Goal: Find specific page/section: Find specific page/section

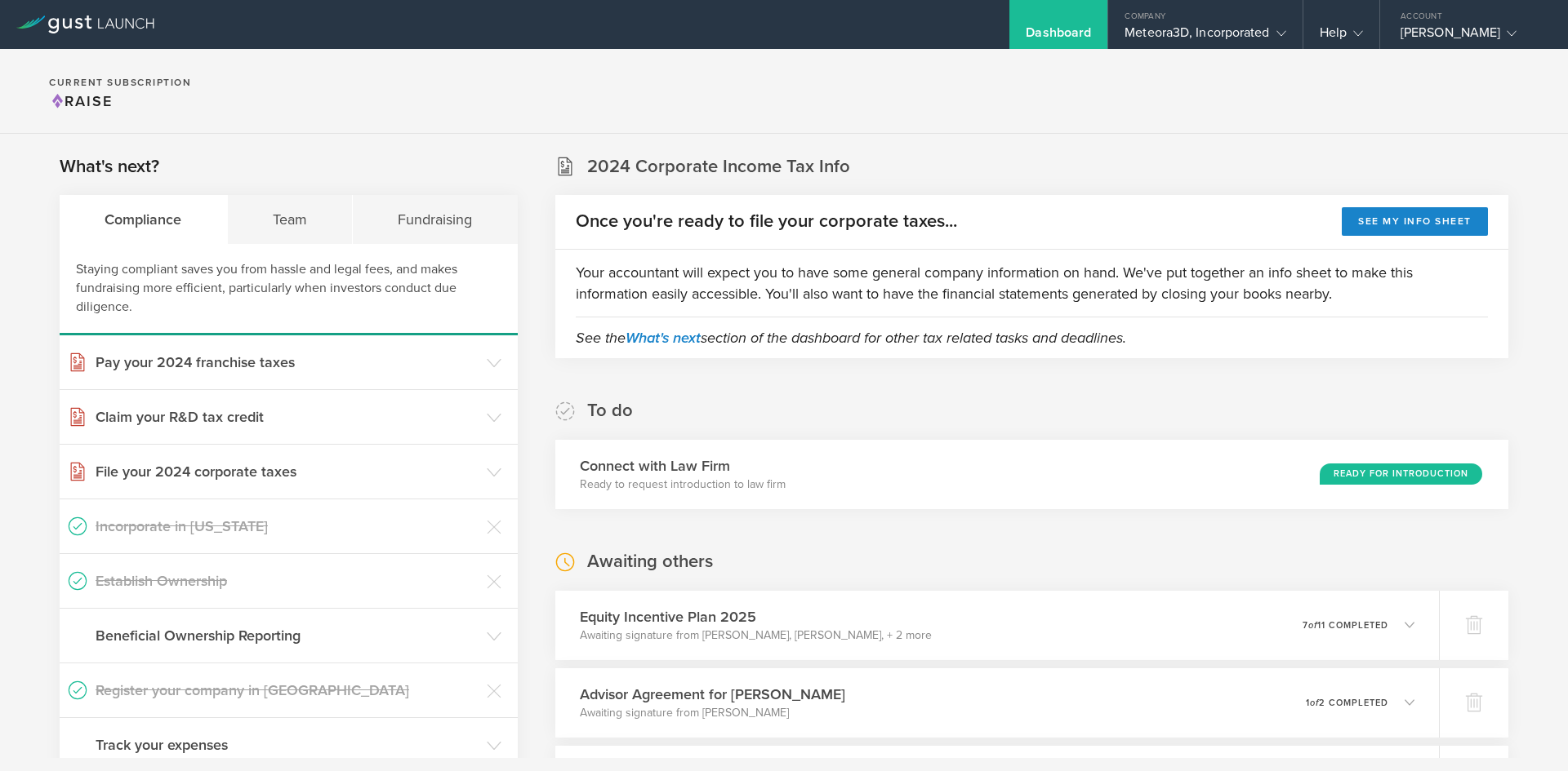
scroll to position [357, 0]
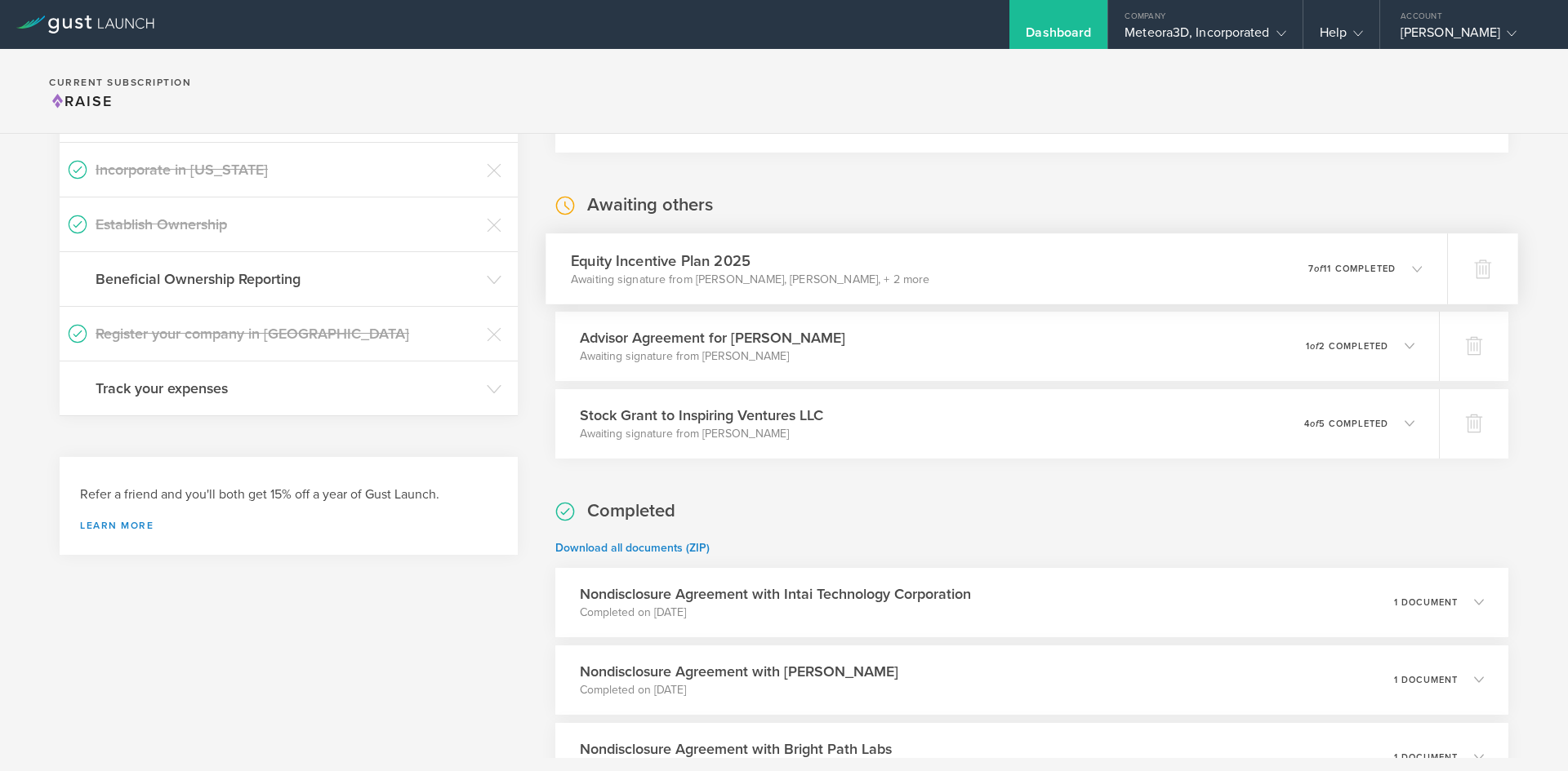
click at [1395, 269] on icon at bounding box center [1408, 269] width 26 height 15
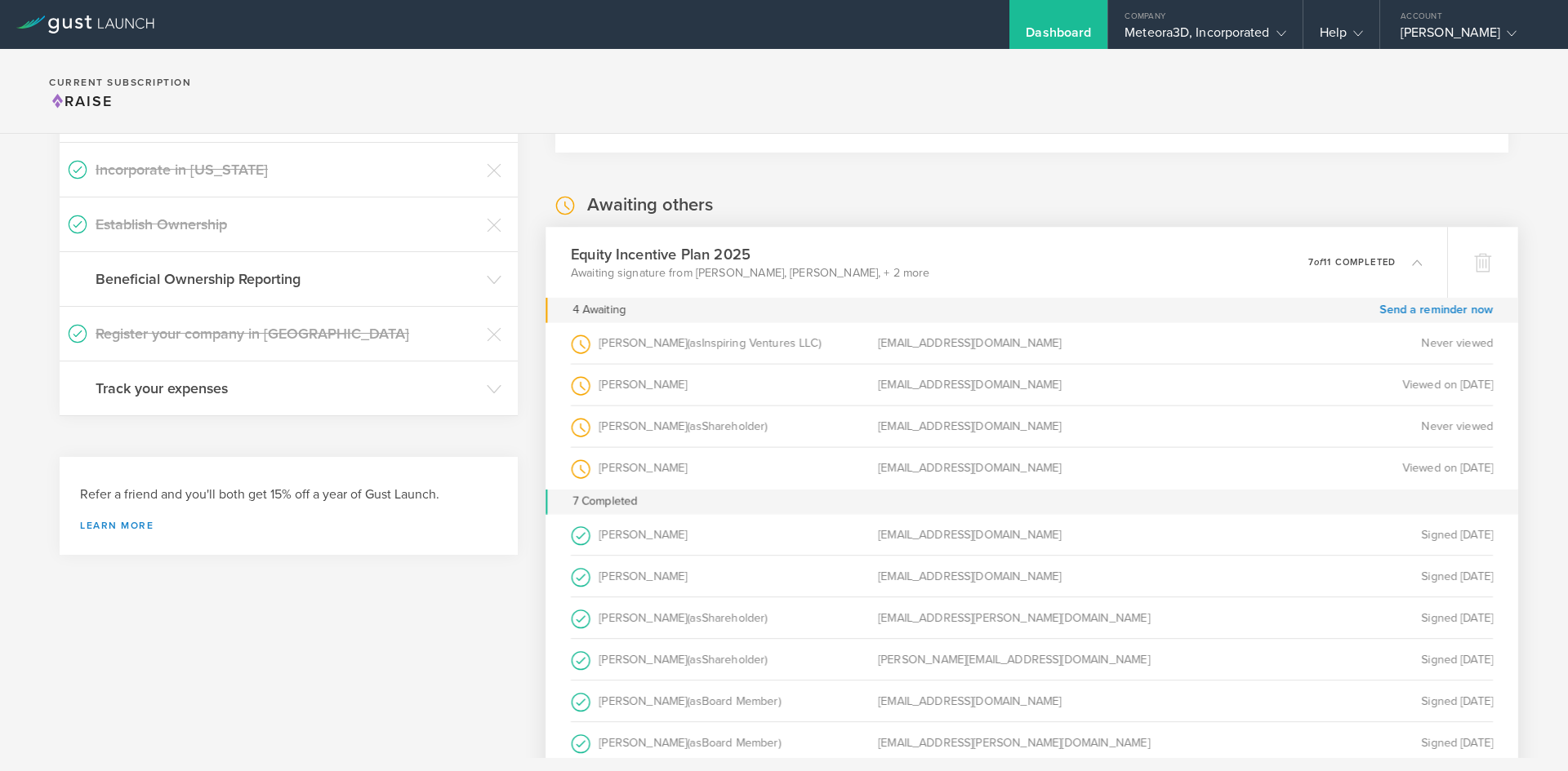
click at [1395, 269] on icon at bounding box center [1408, 262] width 26 height 15
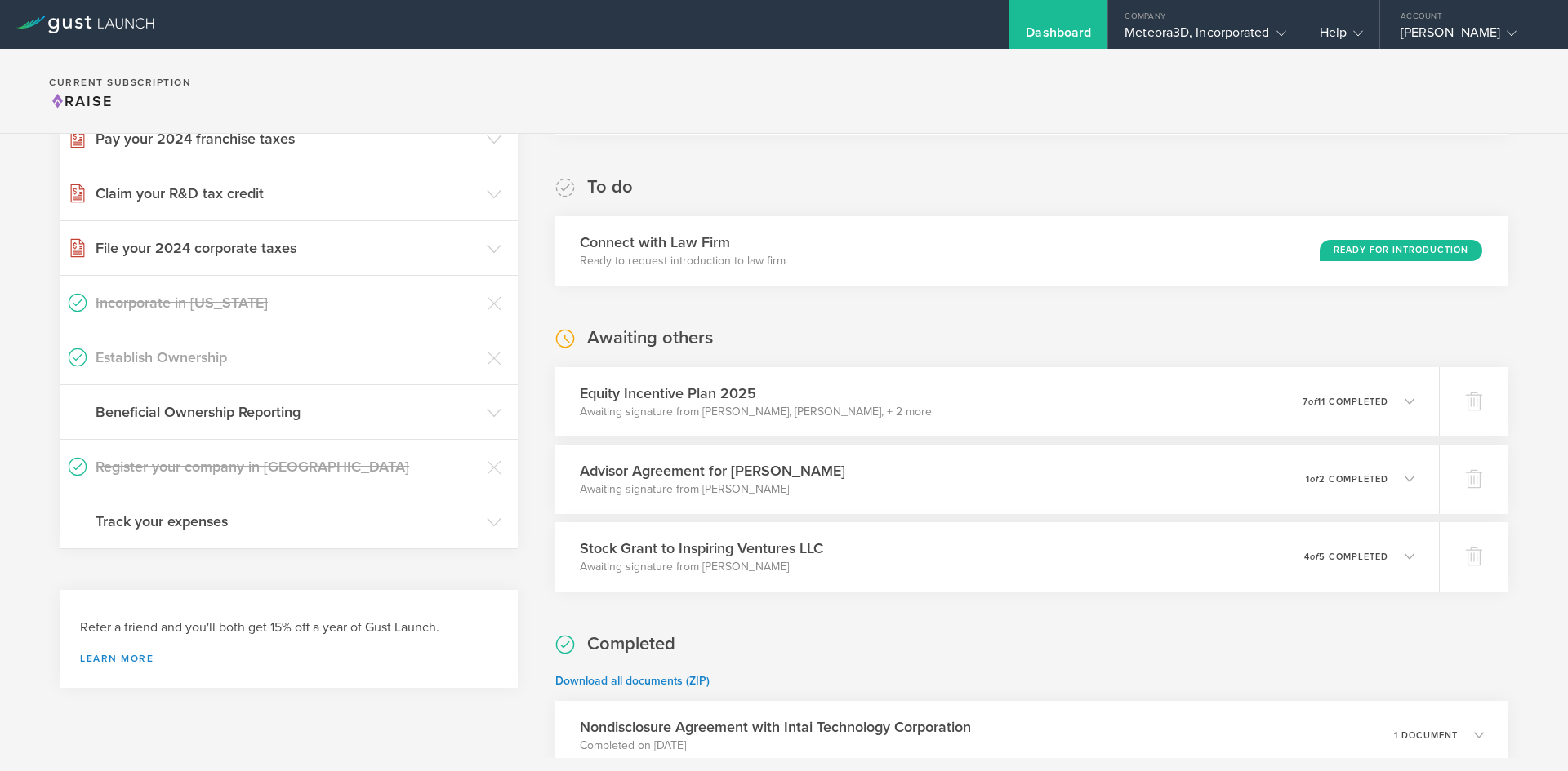
scroll to position [0, 0]
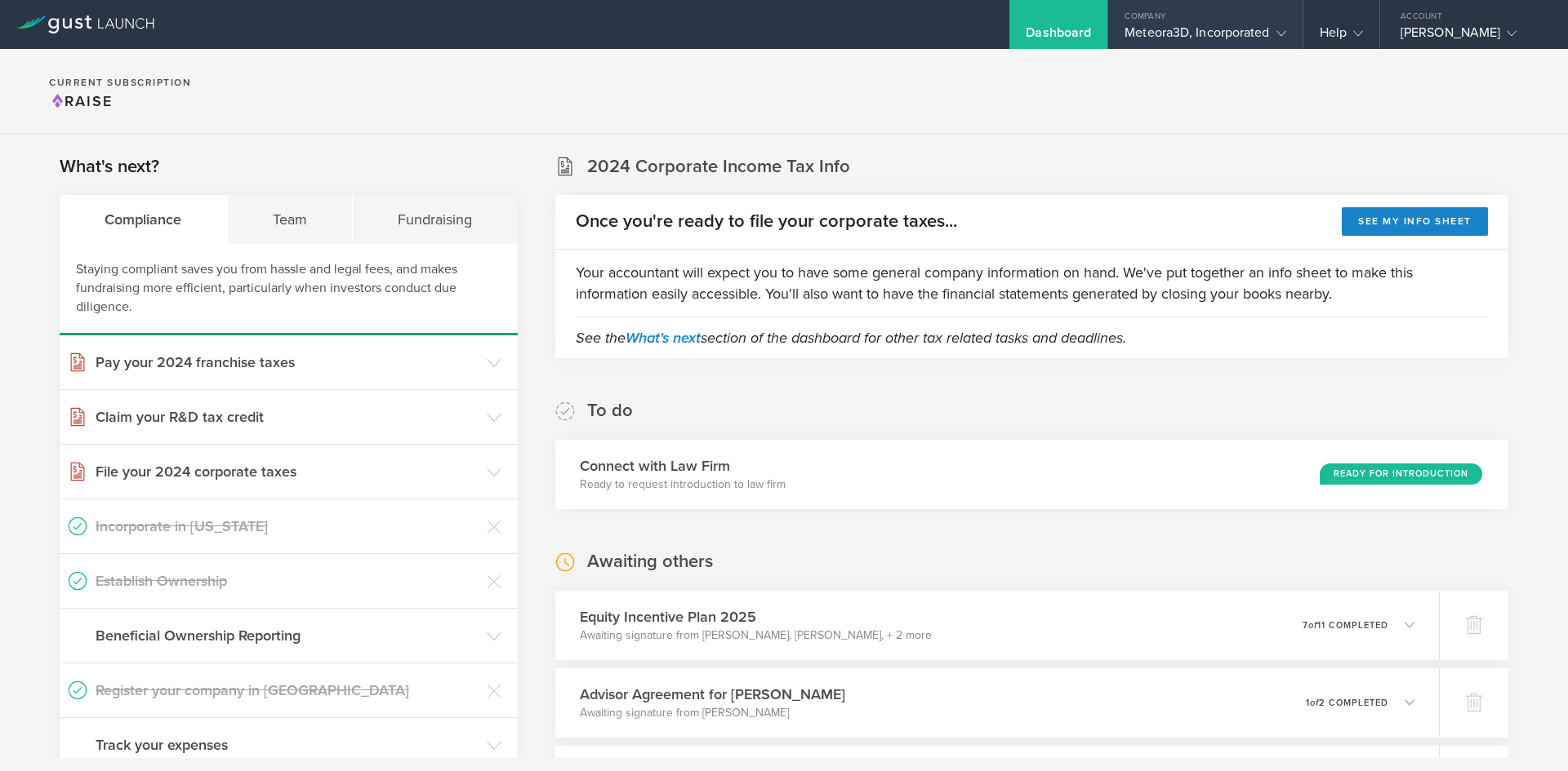
click at [1203, 39] on div "Meteora3D, Incorporated" at bounding box center [1205, 37] width 161 height 25
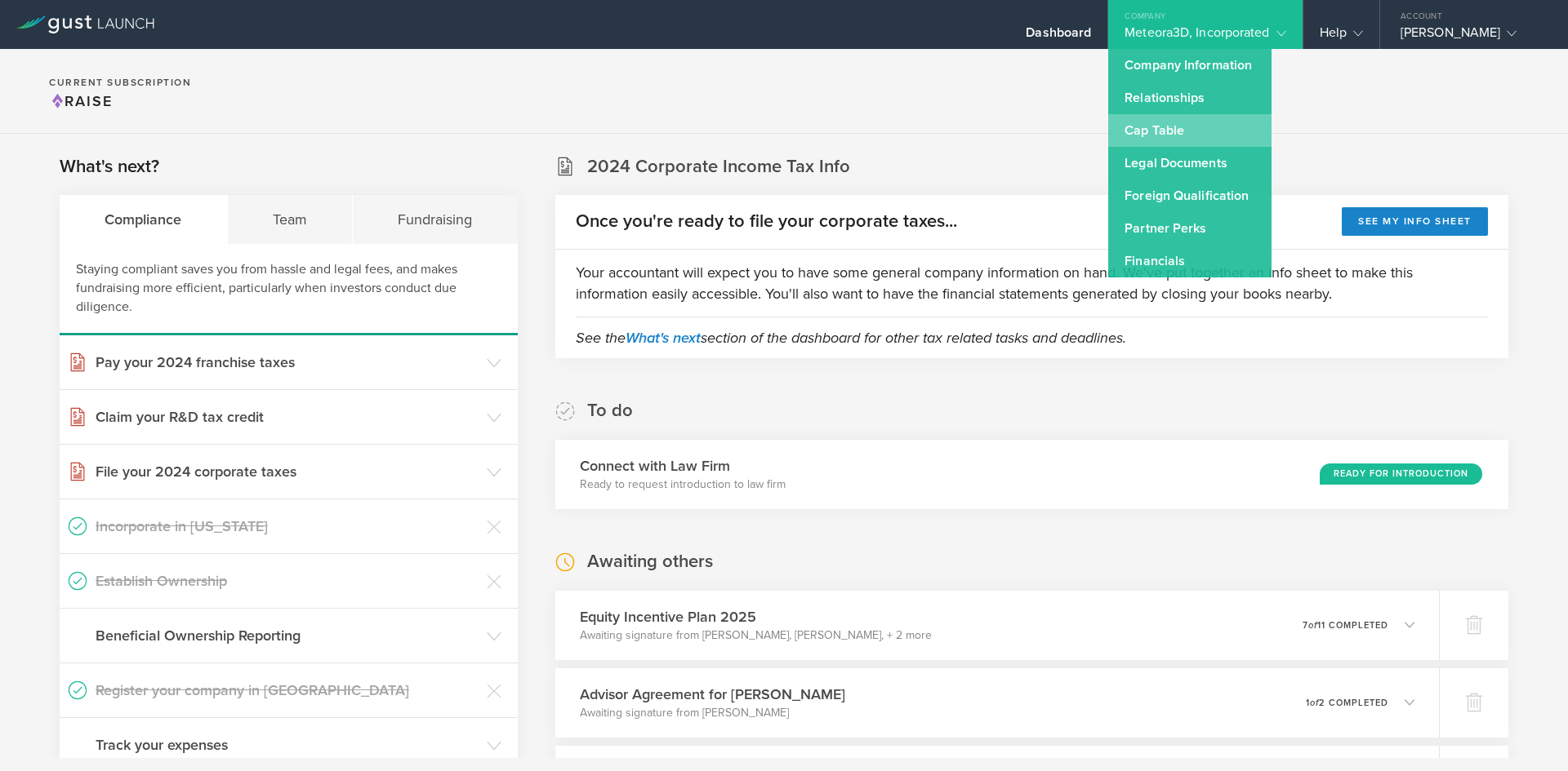
click at [1170, 124] on link "Cap Table" at bounding box center [1190, 131] width 164 height 33
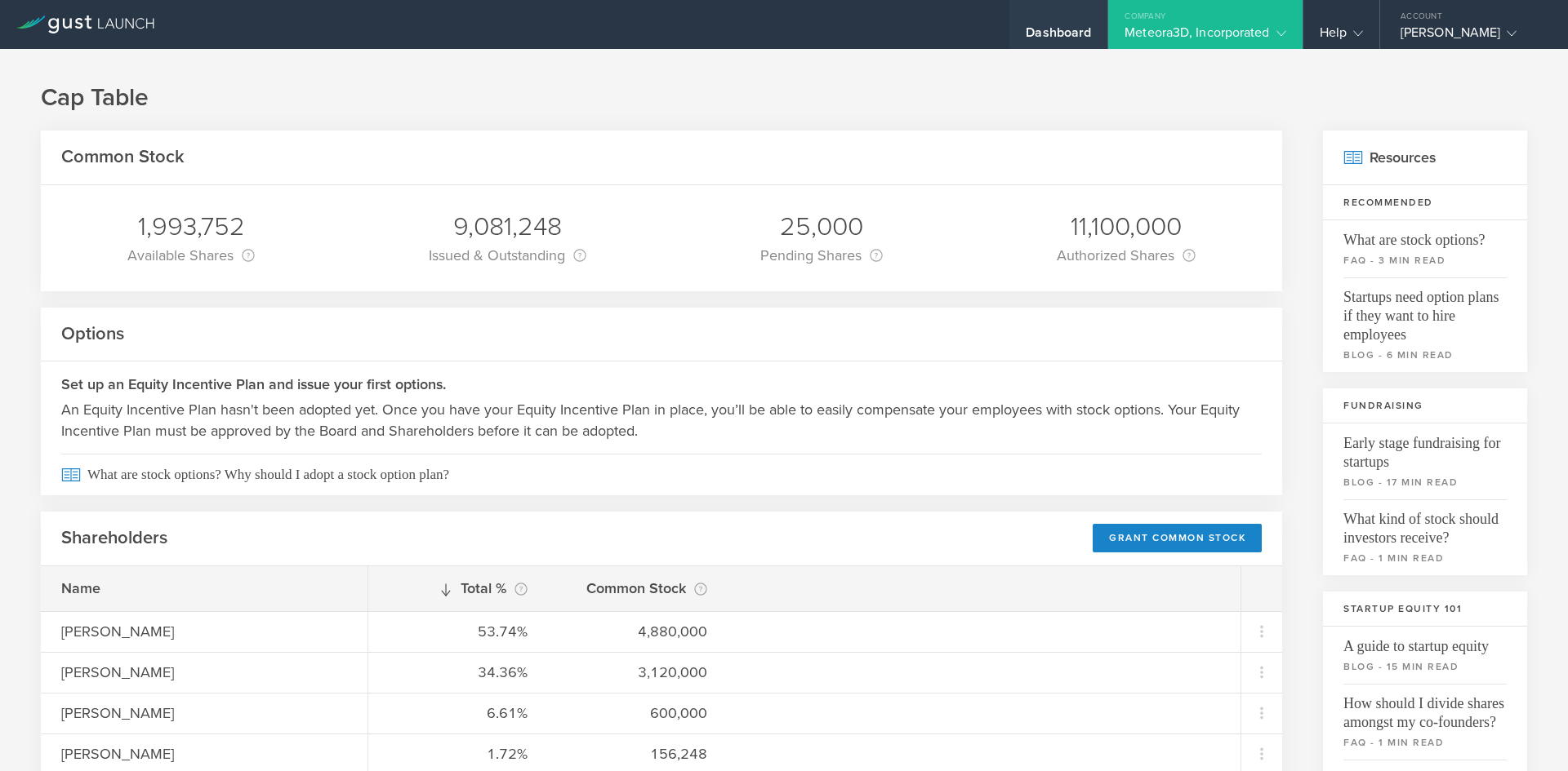
click at [1025, 35] on div "Dashboard" at bounding box center [1057, 37] width 65 height 25
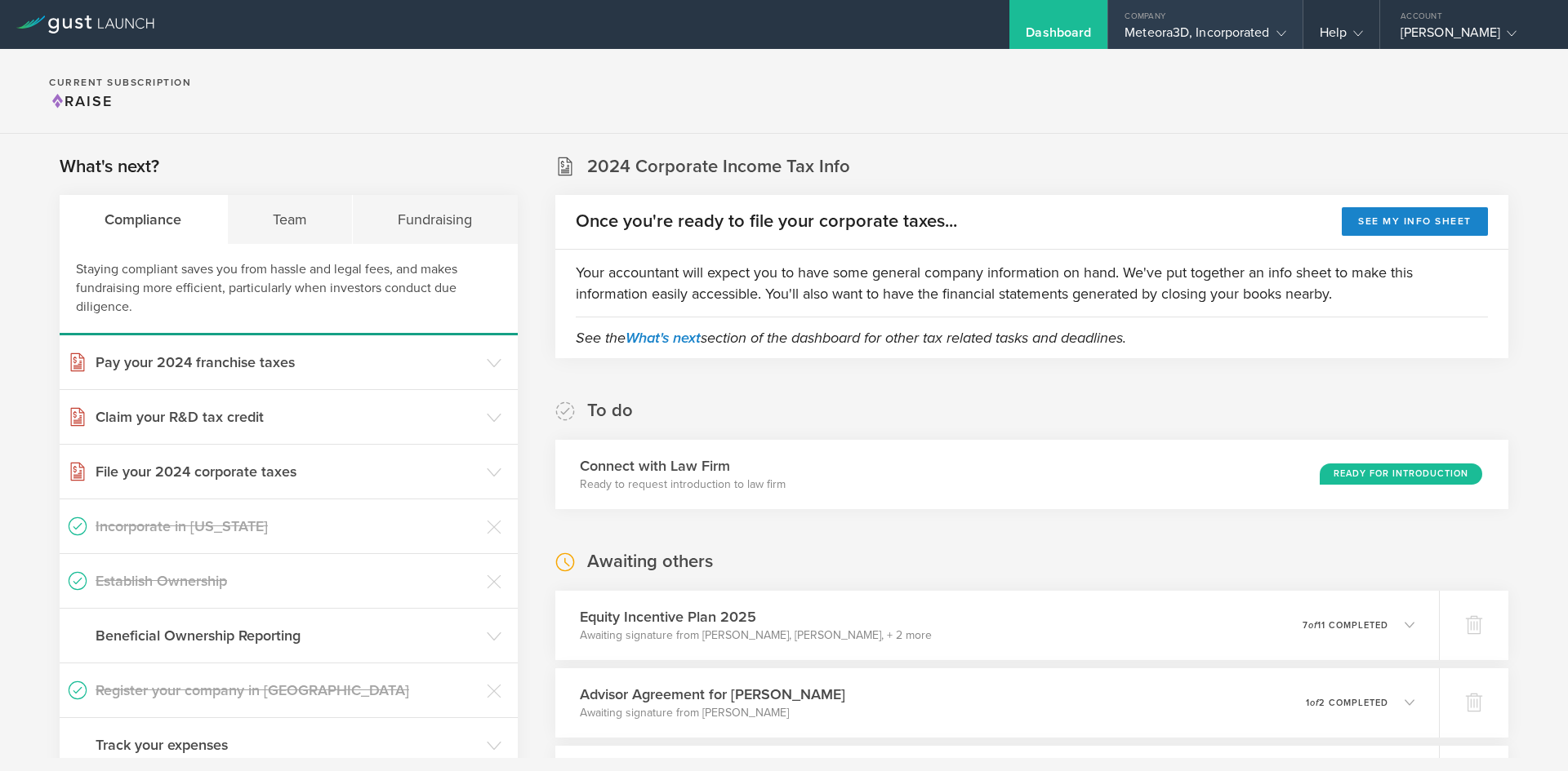
click at [1174, 20] on div "Company" at bounding box center [1205, 12] width 194 height 25
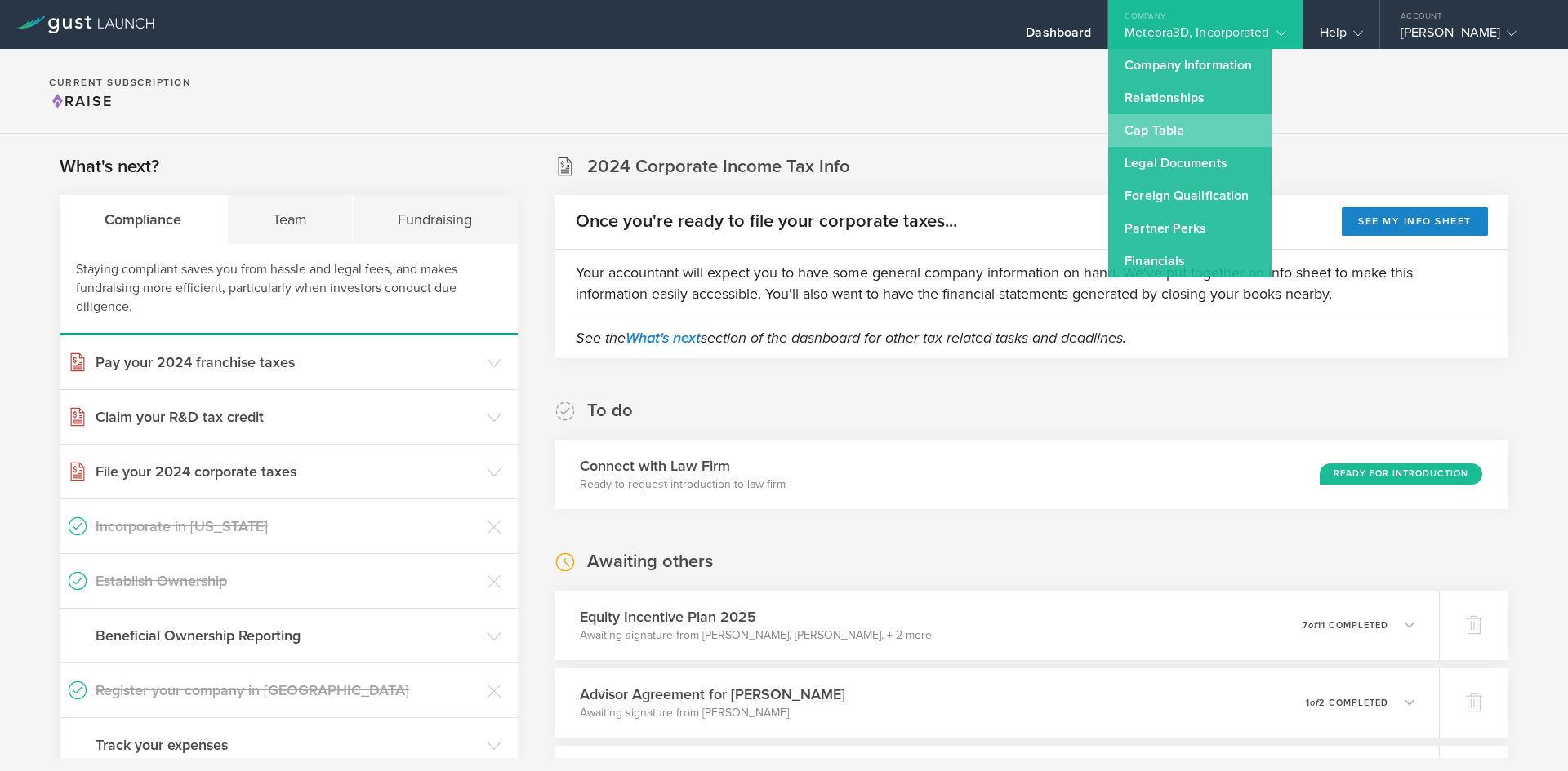
click at [1167, 122] on link "Cap Table" at bounding box center [1190, 131] width 164 height 33
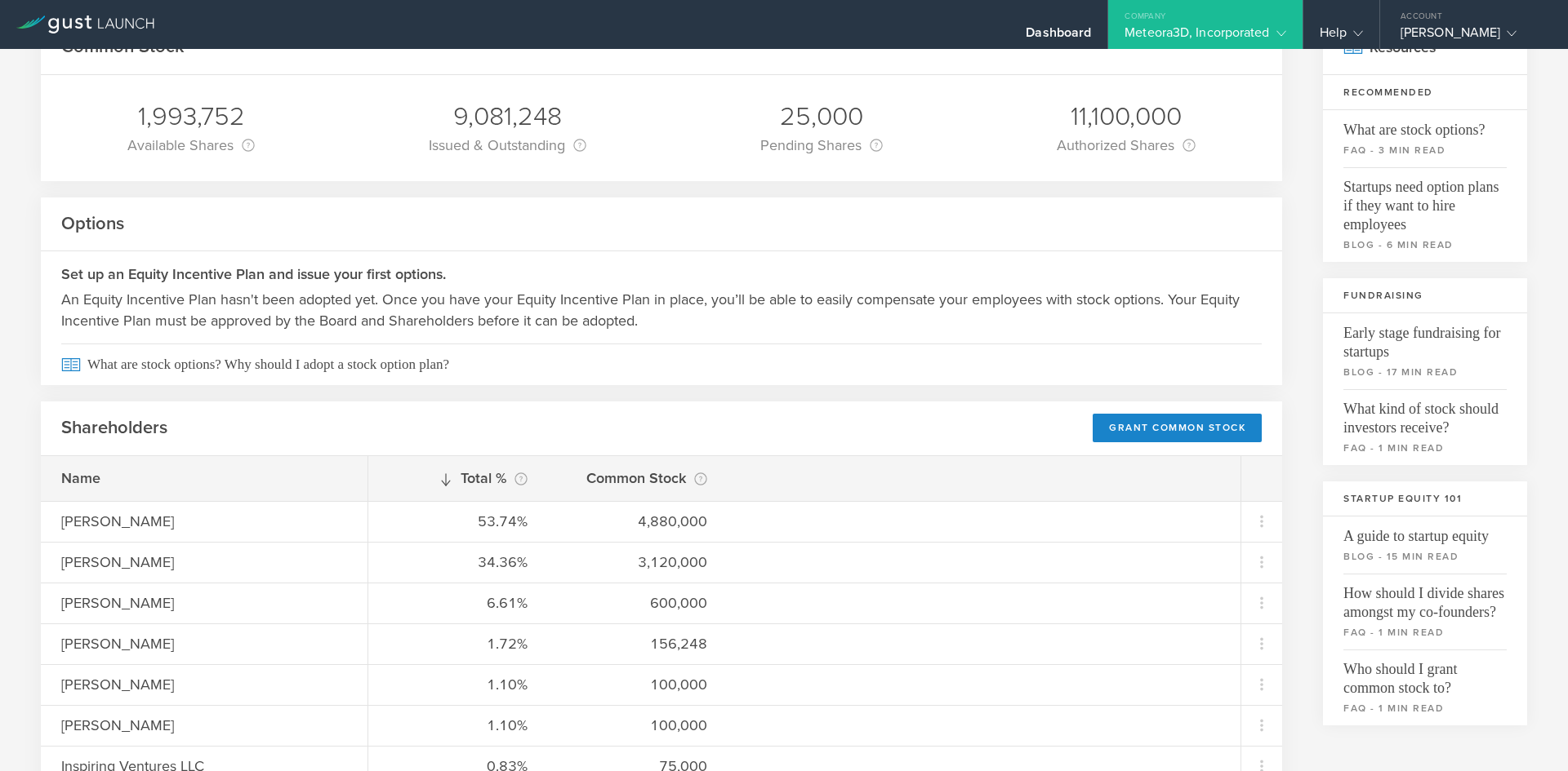
scroll to position [143, 0]
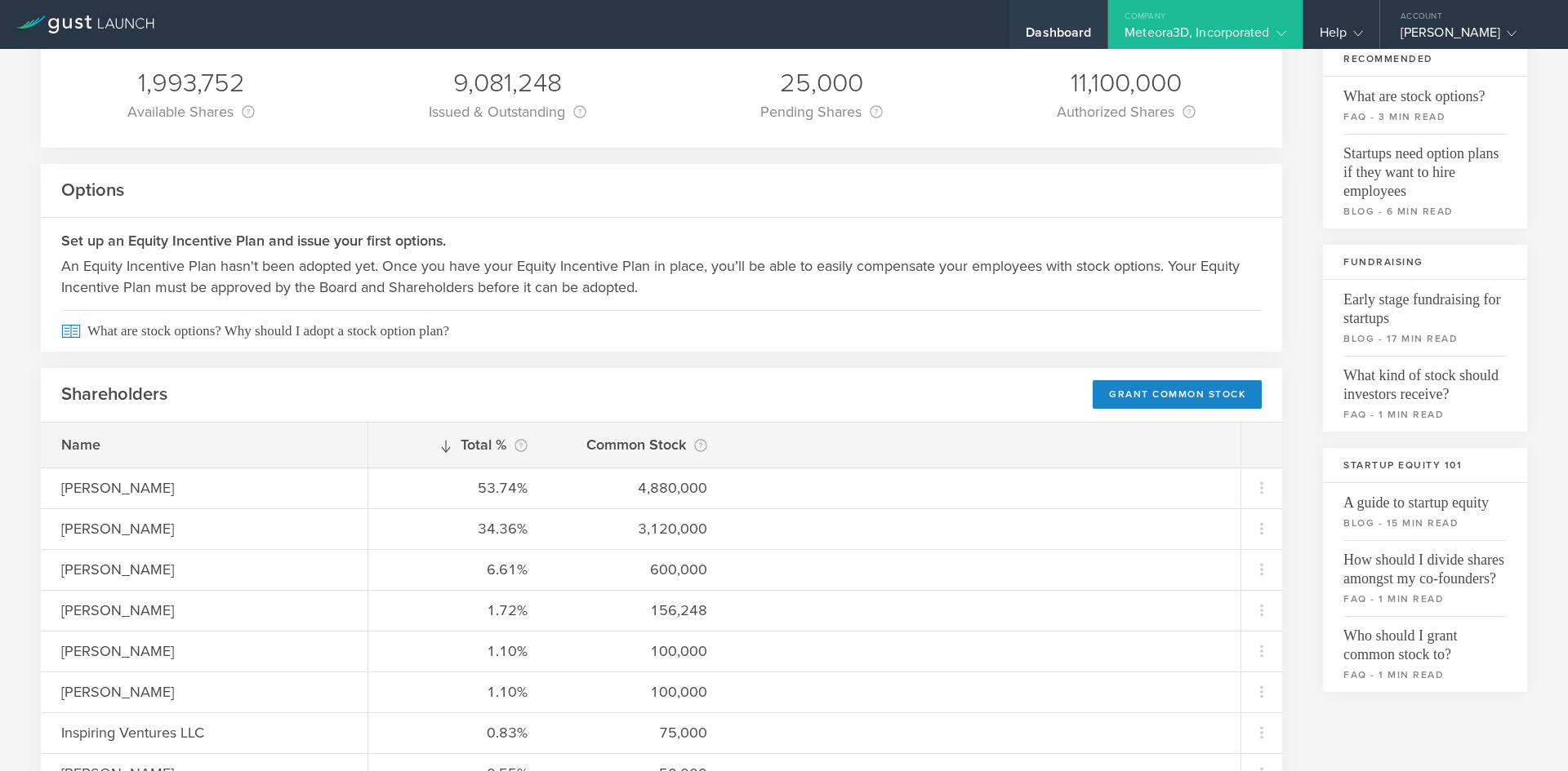
click at [1050, 28] on div "Dashboard" at bounding box center [1057, 37] width 65 height 25
